Goal: Find specific page/section: Find specific page/section

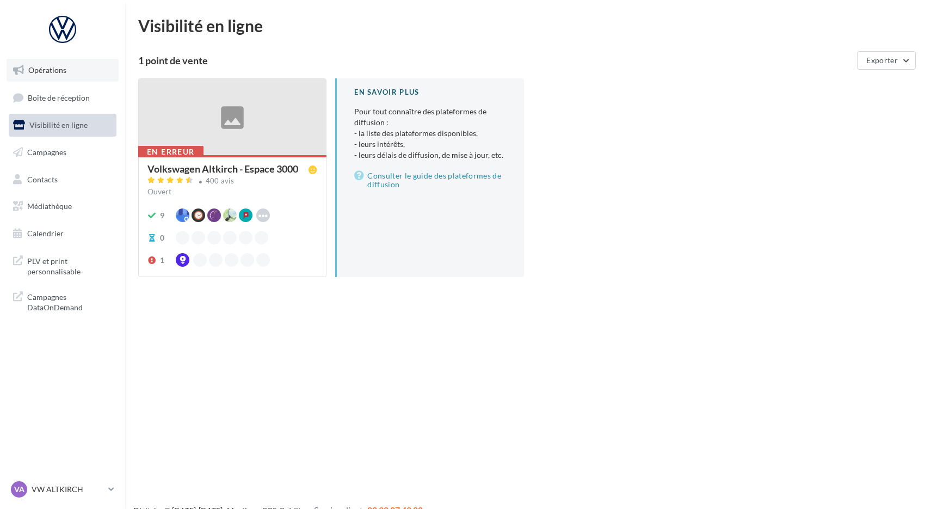
click at [27, 74] on link "Opérations" at bounding box center [63, 70] width 112 height 23
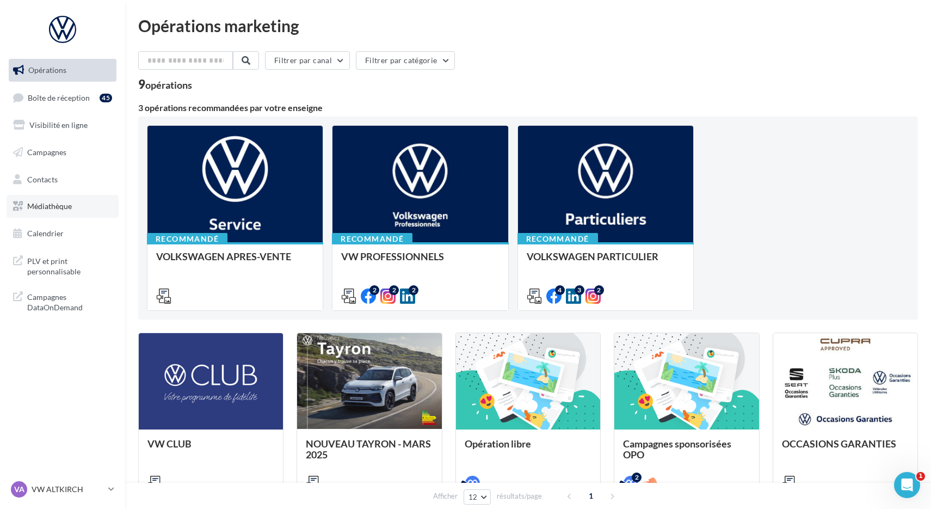
click at [84, 199] on link "Médiathèque" at bounding box center [63, 206] width 112 height 23
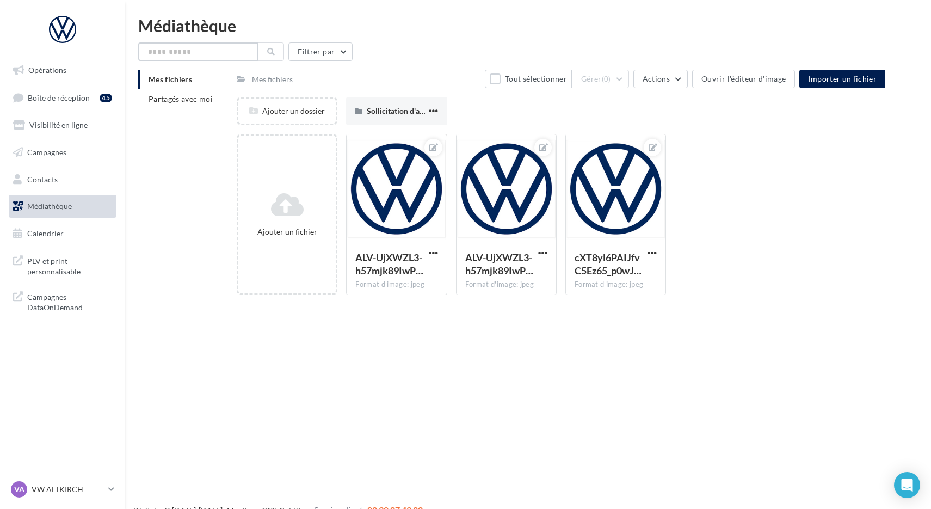
click at [200, 48] on input "text" at bounding box center [198, 51] width 120 height 19
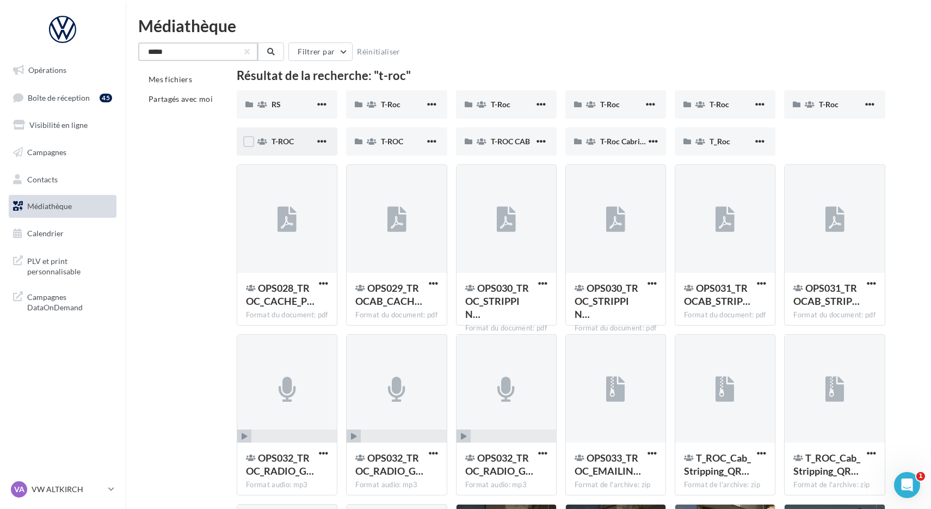
type input "*****"
click at [292, 136] on div "T-ROC" at bounding box center [294, 141] width 44 height 11
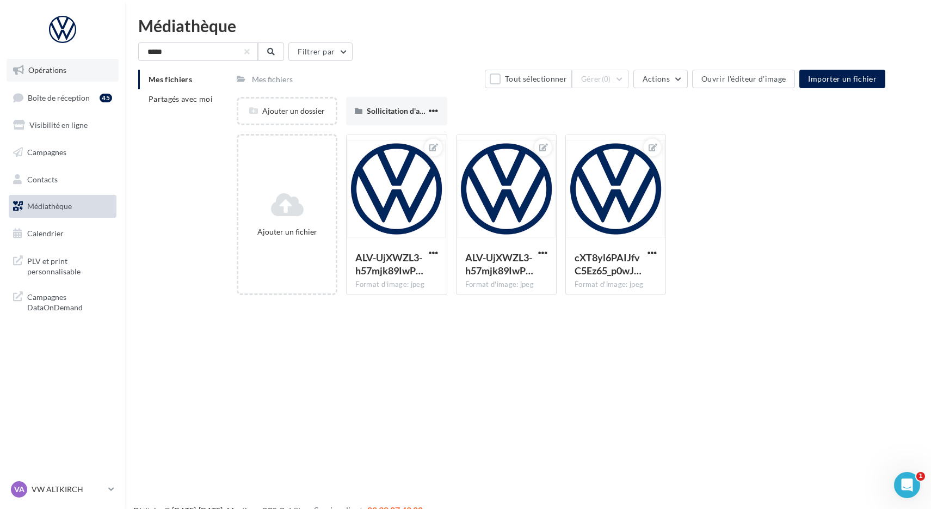
click at [93, 67] on link "Opérations" at bounding box center [63, 70] width 112 height 23
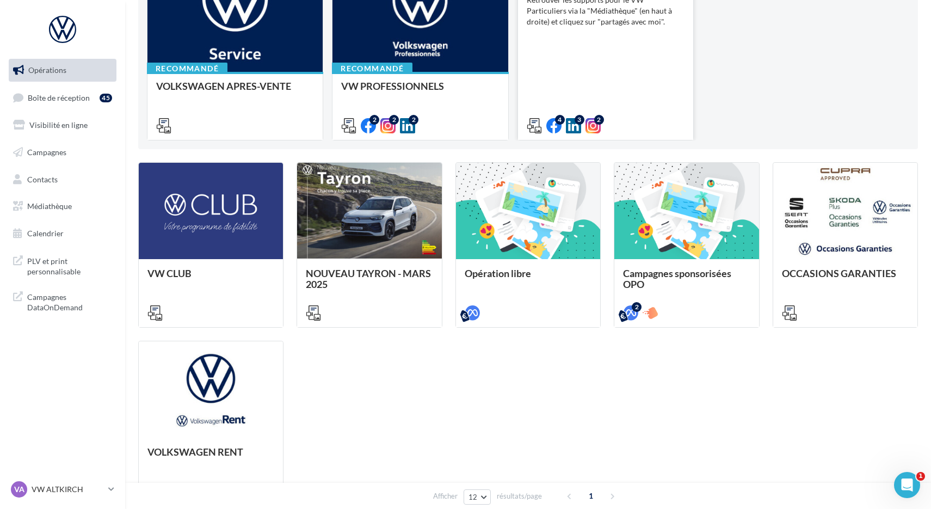
scroll to position [176, 0]
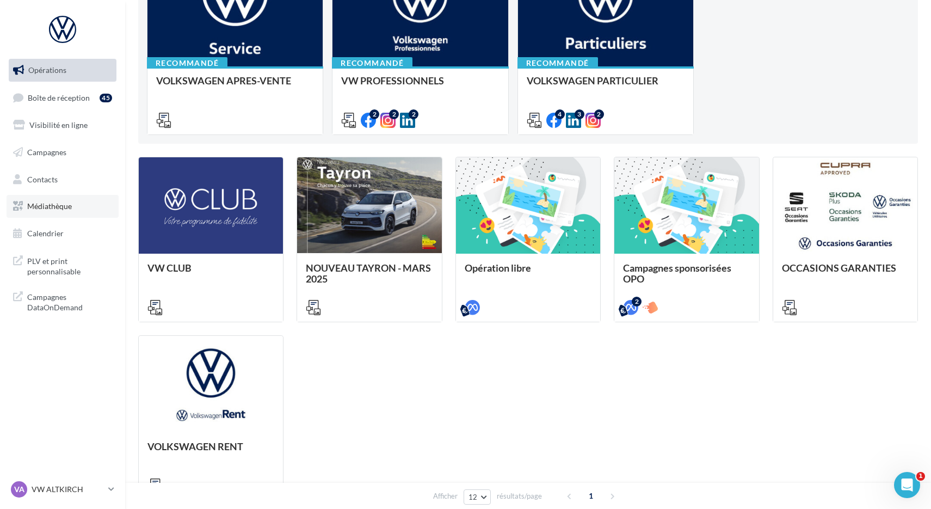
click at [83, 204] on link "Médiathèque" at bounding box center [63, 206] width 112 height 23
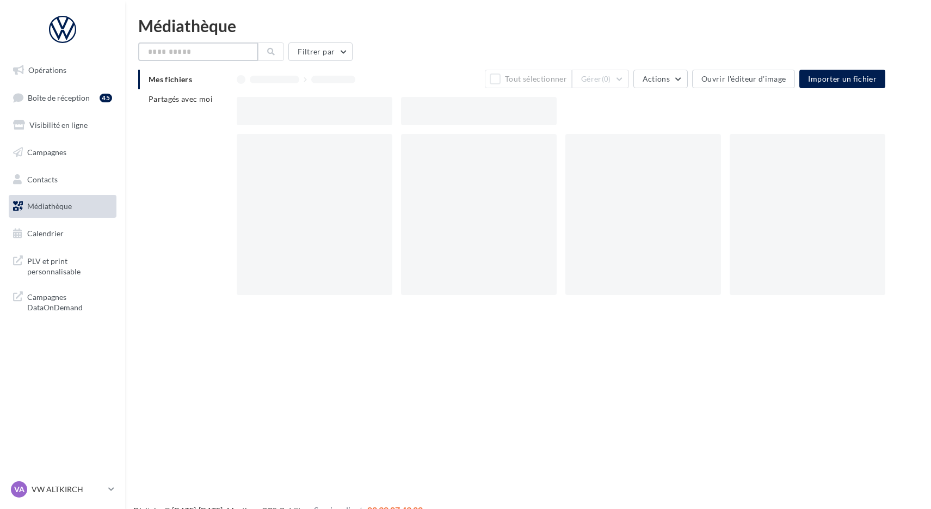
click at [204, 56] on input "text" at bounding box center [198, 51] width 120 height 19
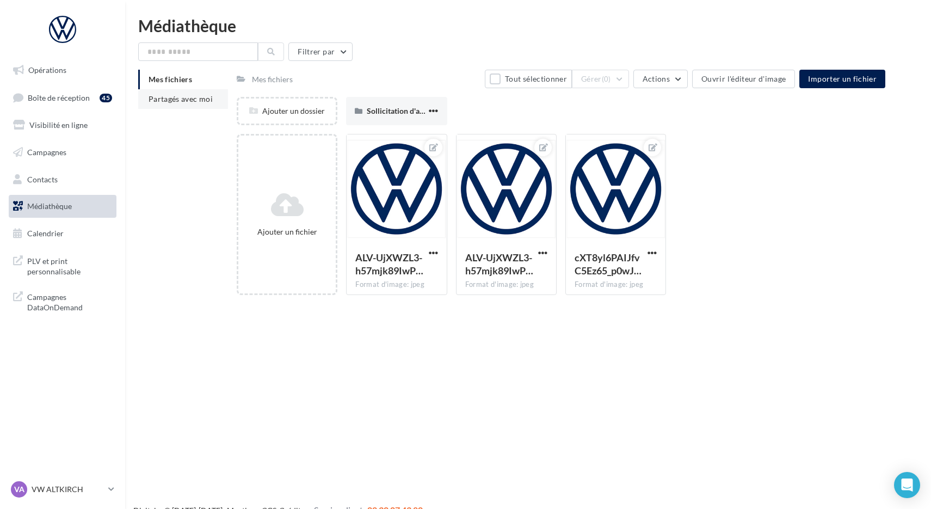
click at [198, 108] on li "Partagés avec moi" at bounding box center [183, 99] width 90 height 20
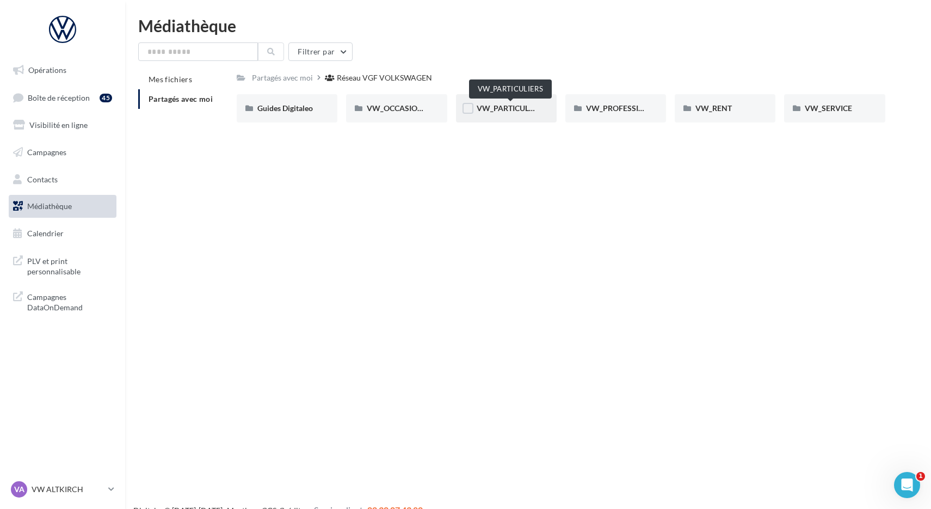
click at [500, 109] on span "VW_PARTICULIERS" at bounding box center [511, 107] width 68 height 9
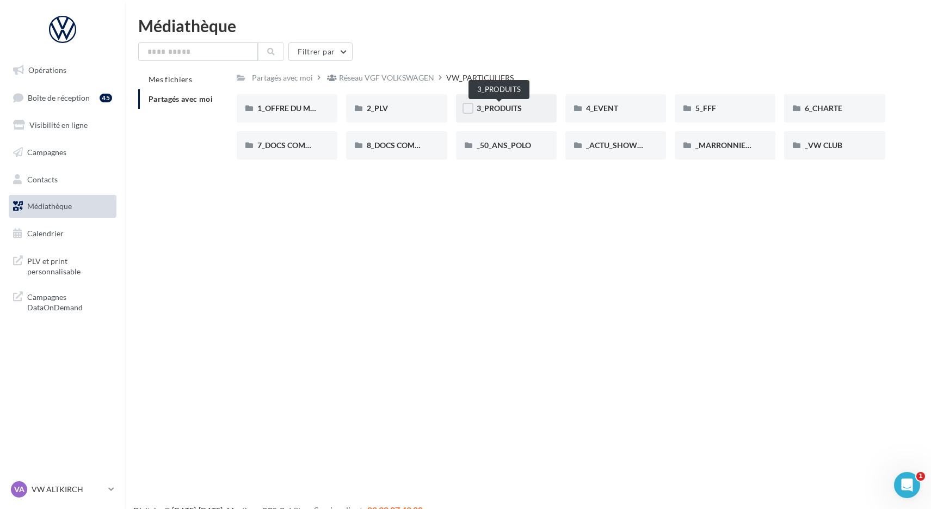
click at [505, 113] on span "3_PRODUITS" at bounding box center [499, 107] width 45 height 9
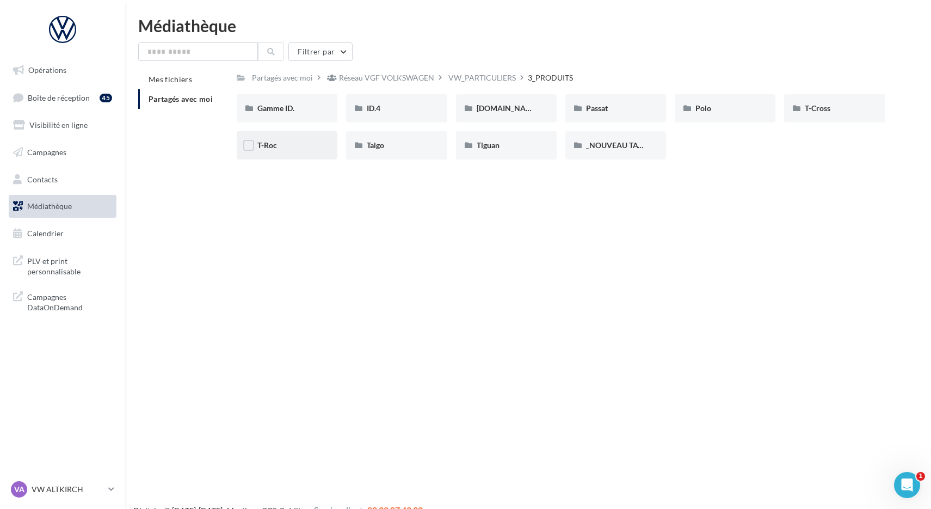
click at [288, 146] on div "T-Roc" at bounding box center [286, 145] width 59 height 11
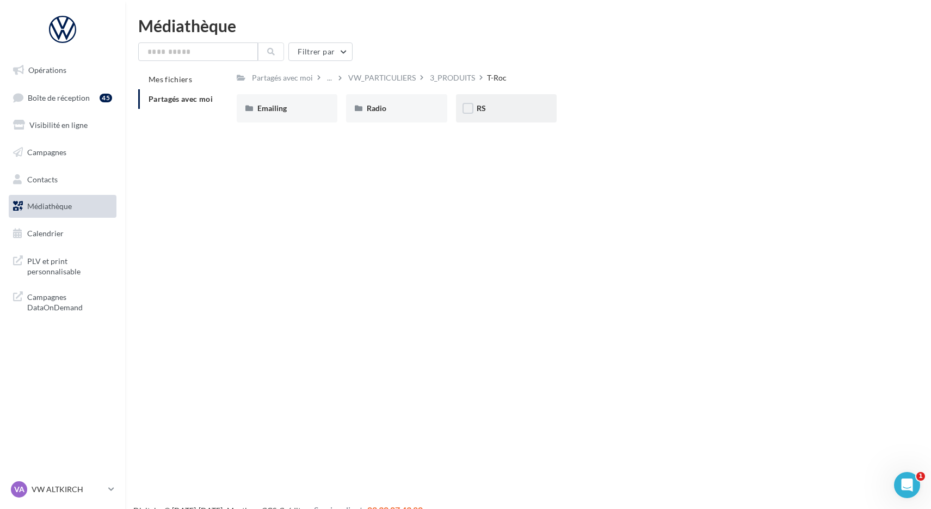
click at [487, 112] on div "RS" at bounding box center [506, 108] width 59 height 11
